Goal: Task Accomplishment & Management: Manage account settings

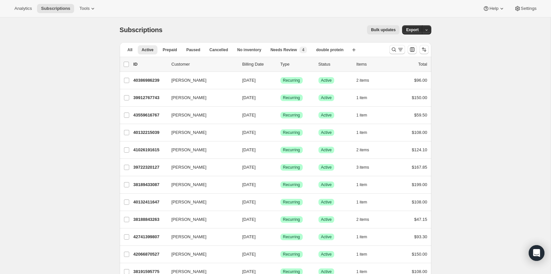
scroll to position [565, 0]
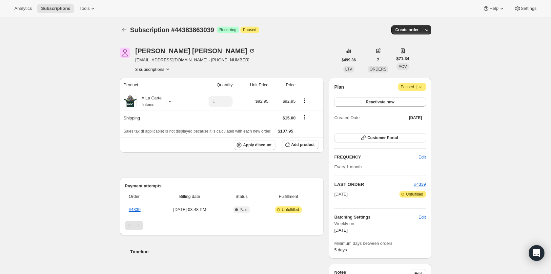
click at [169, 68] on icon "Product actions" at bounding box center [167, 69] width 7 height 7
click at [162, 92] on span "41052471551" at bounding box center [152, 92] width 46 height 7
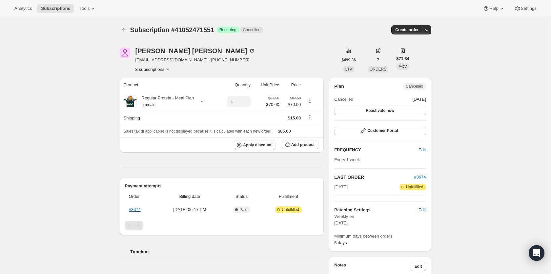
click at [163, 69] on button "3 subscriptions" at bounding box center [153, 69] width 36 height 7
click at [156, 82] on span "40077230335" at bounding box center [143, 81] width 26 height 5
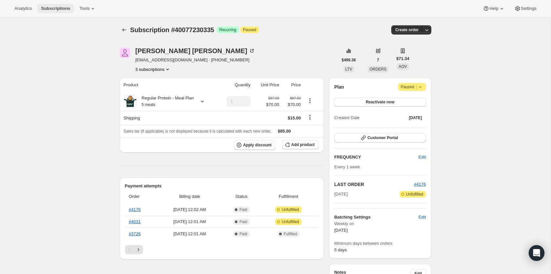
click at [60, 11] on span "Subscriptions" at bounding box center [55, 8] width 29 height 5
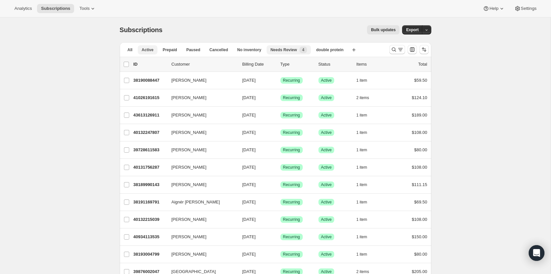
click at [287, 49] on span "Needs Review" at bounding box center [283, 49] width 27 height 5
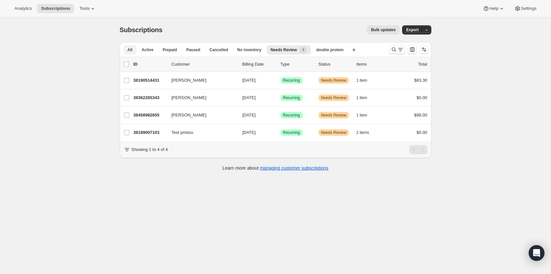
click at [134, 51] on button "All" at bounding box center [130, 49] width 13 height 9
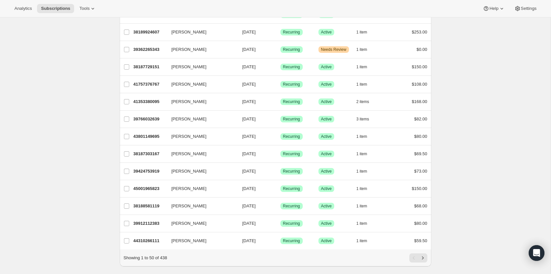
scroll to position [703, 0]
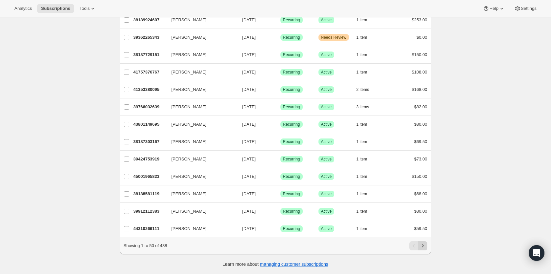
click at [426, 248] on button "Next" at bounding box center [422, 245] width 9 height 9
click at [424, 246] on icon "Next" at bounding box center [422, 245] width 7 height 7
click at [422, 247] on icon "Next" at bounding box center [422, 245] width 7 height 7
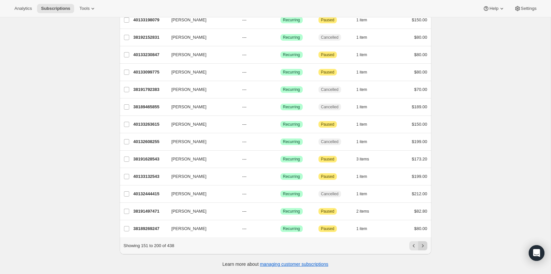
click at [424, 242] on button "Next" at bounding box center [422, 245] width 9 height 9
click at [422, 245] on icon "Next" at bounding box center [422, 245] width 7 height 7
click at [423, 247] on icon "Next" at bounding box center [422, 245] width 7 height 7
click at [422, 245] on icon "Next" at bounding box center [422, 245] width 2 height 3
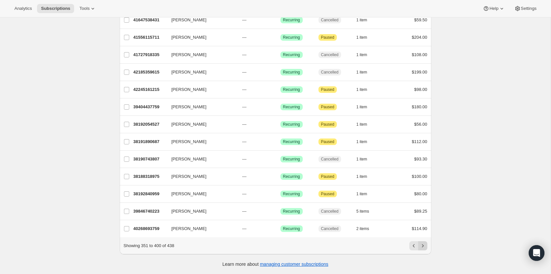
click at [426, 245] on button "Next" at bounding box center [422, 245] width 9 height 9
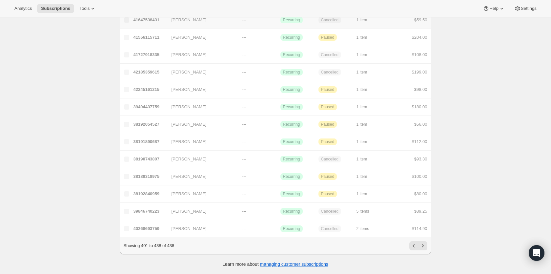
scroll to position [495, 0]
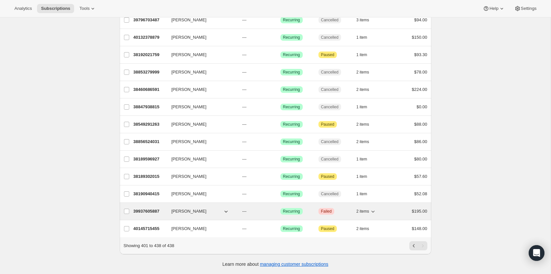
click at [151, 210] on p "39937605887" at bounding box center [149, 211] width 33 height 7
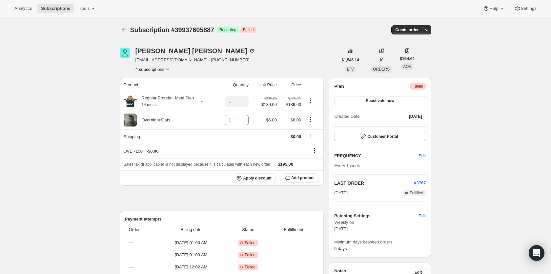
click at [168, 67] on icon "Product actions" at bounding box center [167, 69] width 7 height 7
click at [160, 89] on span "40132051199" at bounding box center [152, 92] width 46 height 7
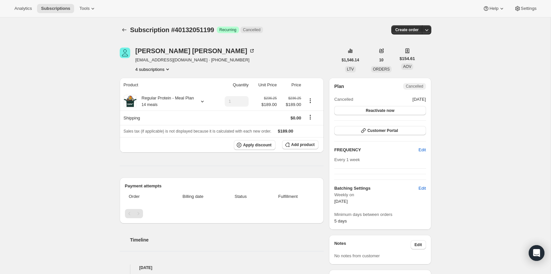
click at [164, 71] on button "4 subscriptions" at bounding box center [153, 69] width 36 height 7
click at [161, 102] on span "42250076415" at bounding box center [153, 104] width 46 height 7
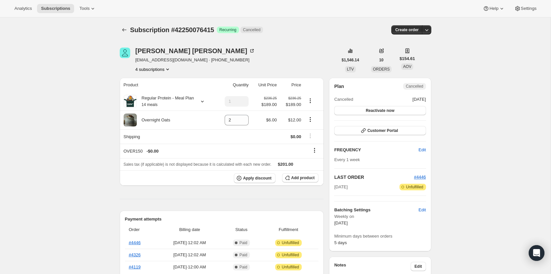
click at [164, 70] on button "4 subscriptions" at bounding box center [153, 69] width 36 height 7
click at [167, 115] on span "43613126911" at bounding box center [153, 115] width 46 height 7
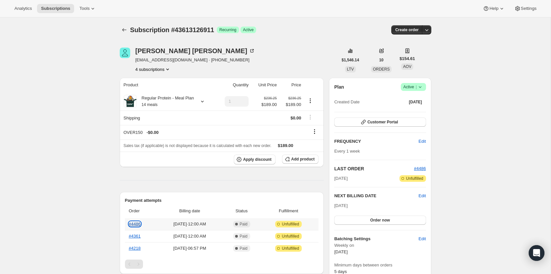
click at [137, 226] on link "#4486" at bounding box center [135, 223] width 12 height 5
